Goal: Feedback & Contribution: Submit feedback/report problem

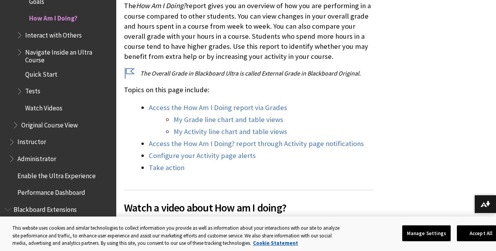
scroll to position [284, 0]
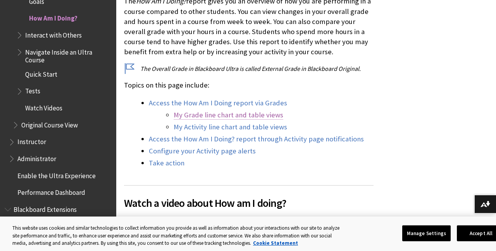
click at [268, 114] on link "My Grade line chart and table views" at bounding box center [229, 114] width 110 height 9
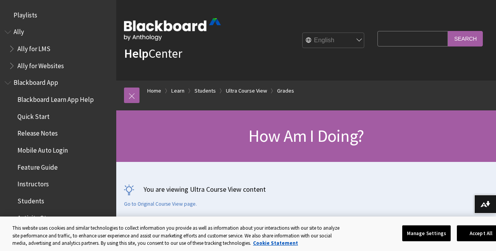
click at [26, 14] on span "Playlists" at bounding box center [26, 14] width 24 height 10
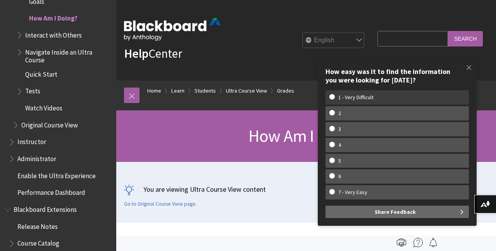
click at [359, 98] on w-span "1 - Very Difficult" at bounding box center [356, 97] width 53 height 7
click at [335, 98] on input "1 - Very Difficult" at bounding box center [332, 96] width 5 height 5
radio input "true"
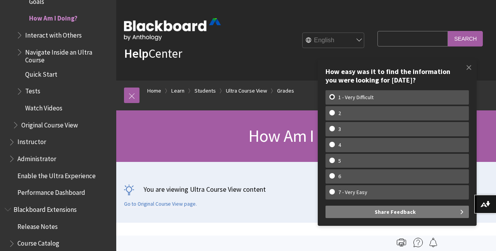
click at [424, 213] on button "Share Feedback" at bounding box center [397, 212] width 143 height 12
